Goal: Find specific page/section: Find specific page/section

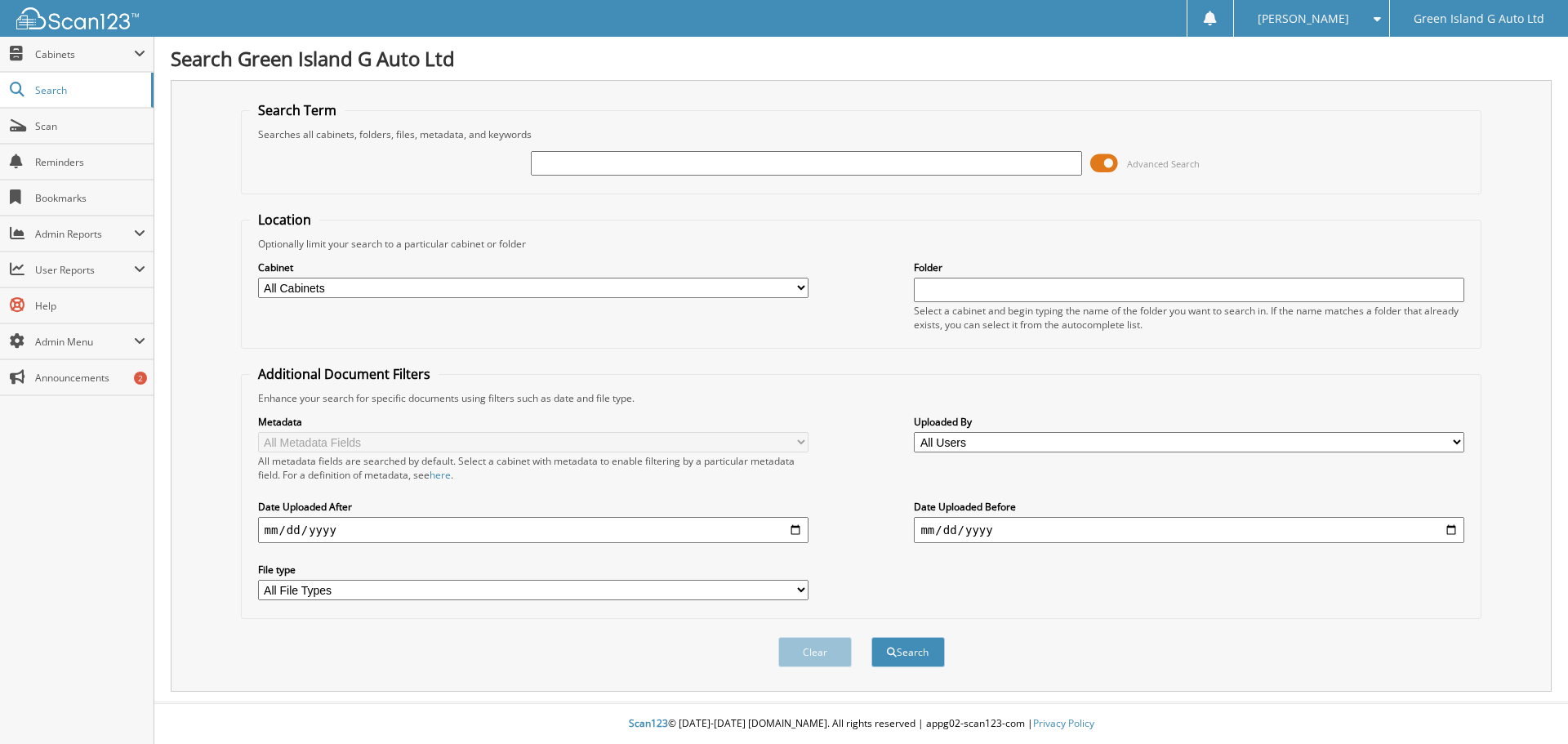
click at [593, 160] on input "text" at bounding box center [806, 163] width 551 height 25
type input "61955"
click at [903, 652] on button "Search" at bounding box center [908, 651] width 74 height 30
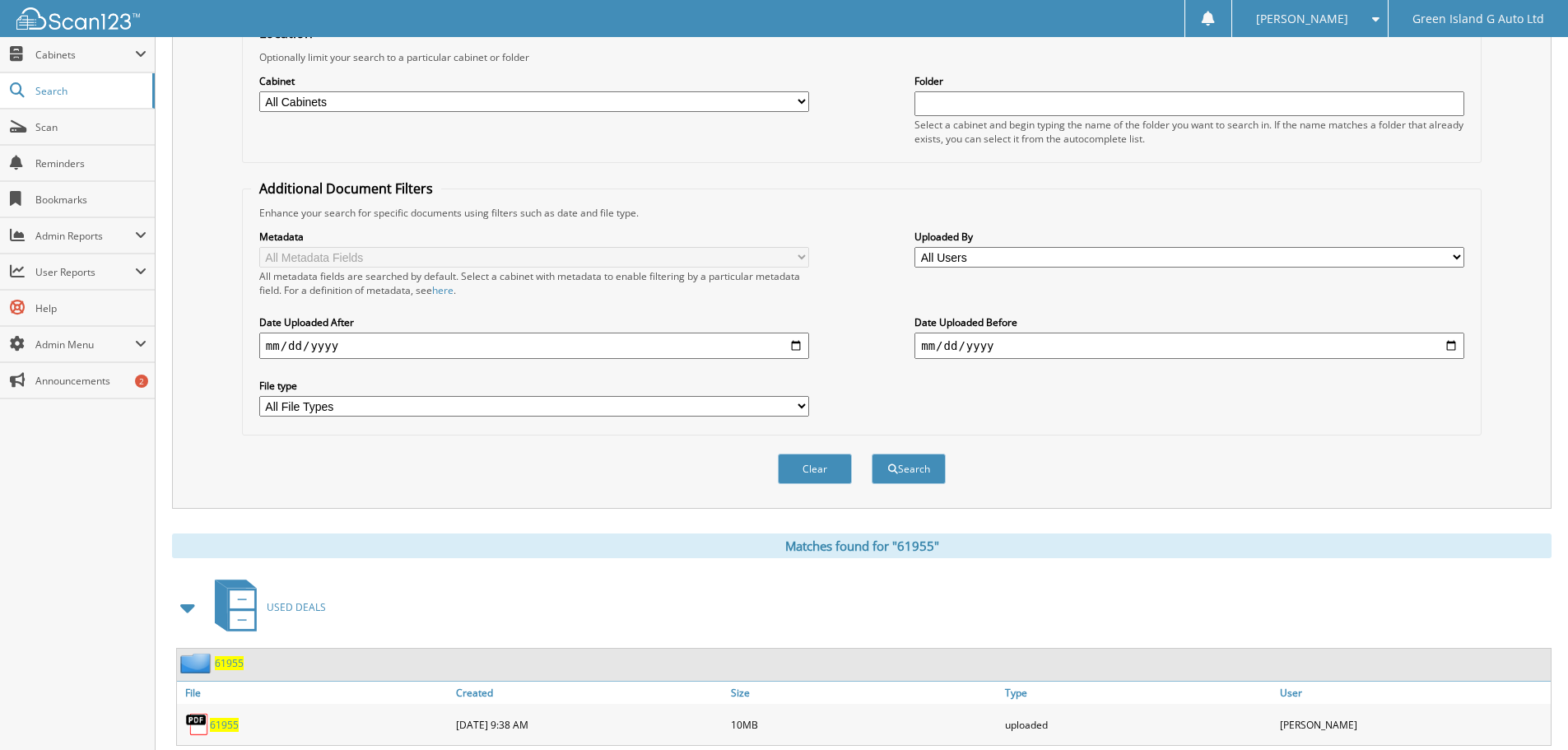
scroll to position [330, 0]
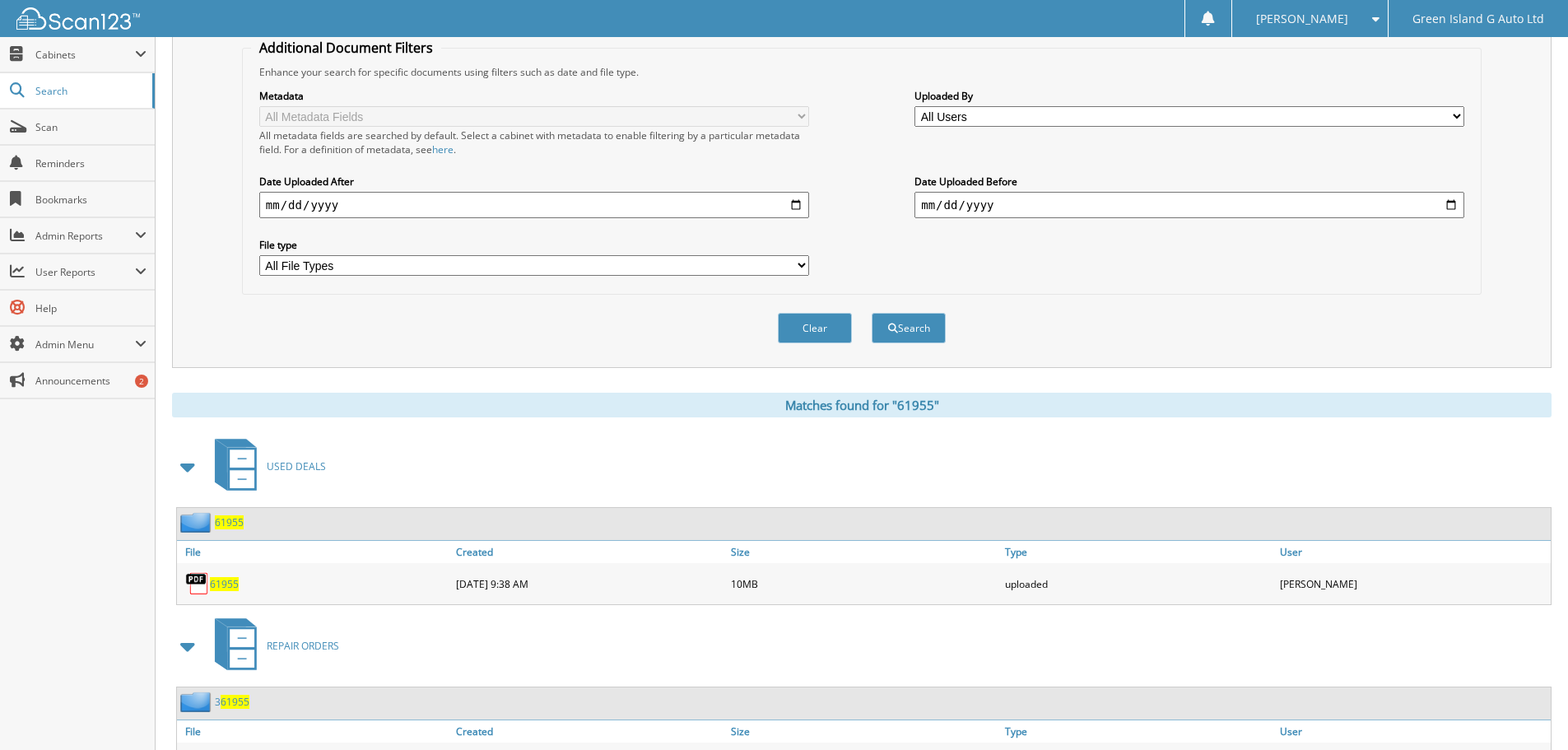
click at [221, 585] on span "61955" at bounding box center [223, 583] width 28 height 14
